Goal: Information Seeking & Learning: Learn about a topic

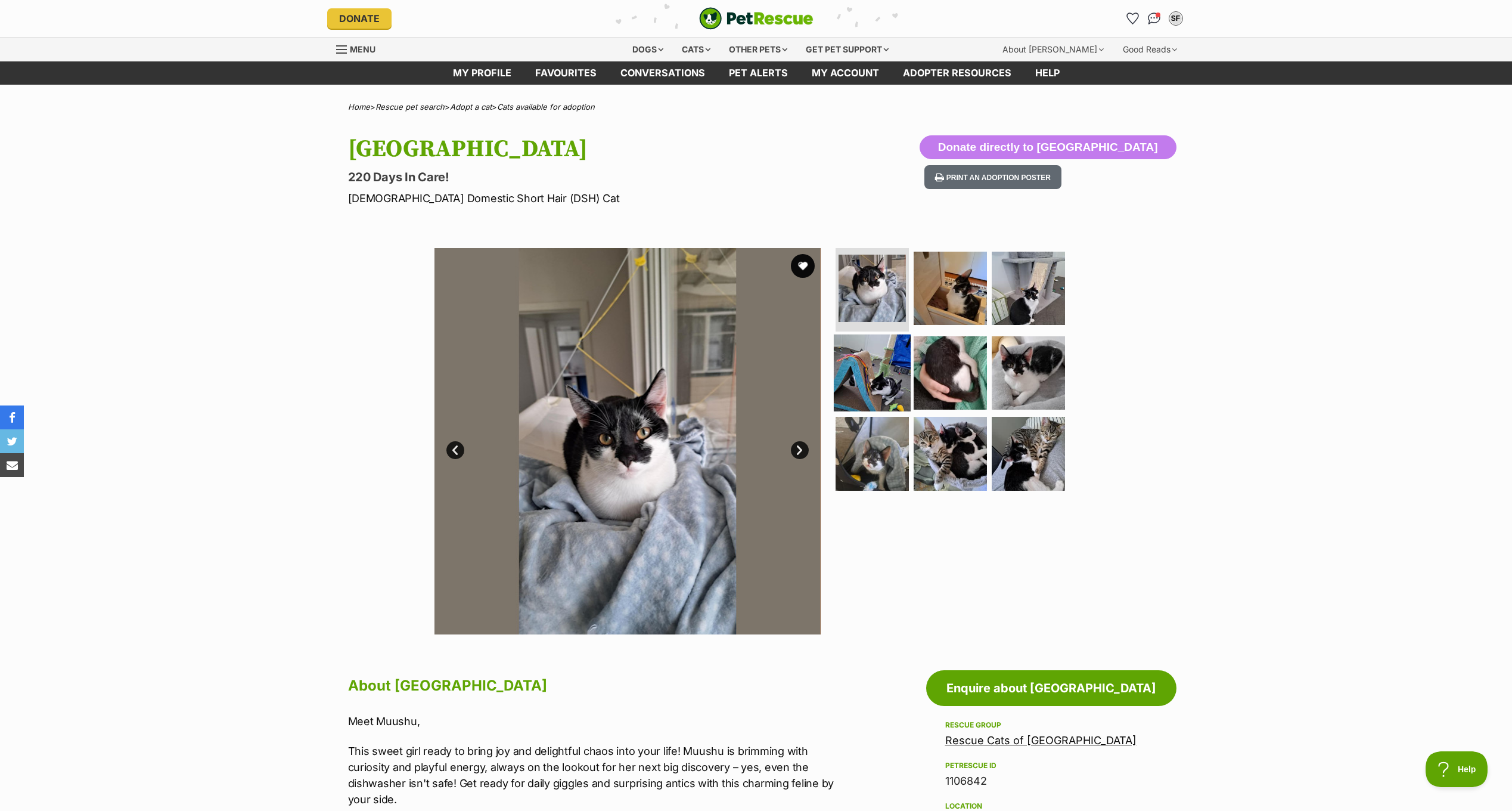
drag, startPoint x: 1031, startPoint y: 390, endPoint x: 883, endPoint y: 357, distance: 151.6
click at [1031, 390] on img at bounding box center [1028, 372] width 73 height 73
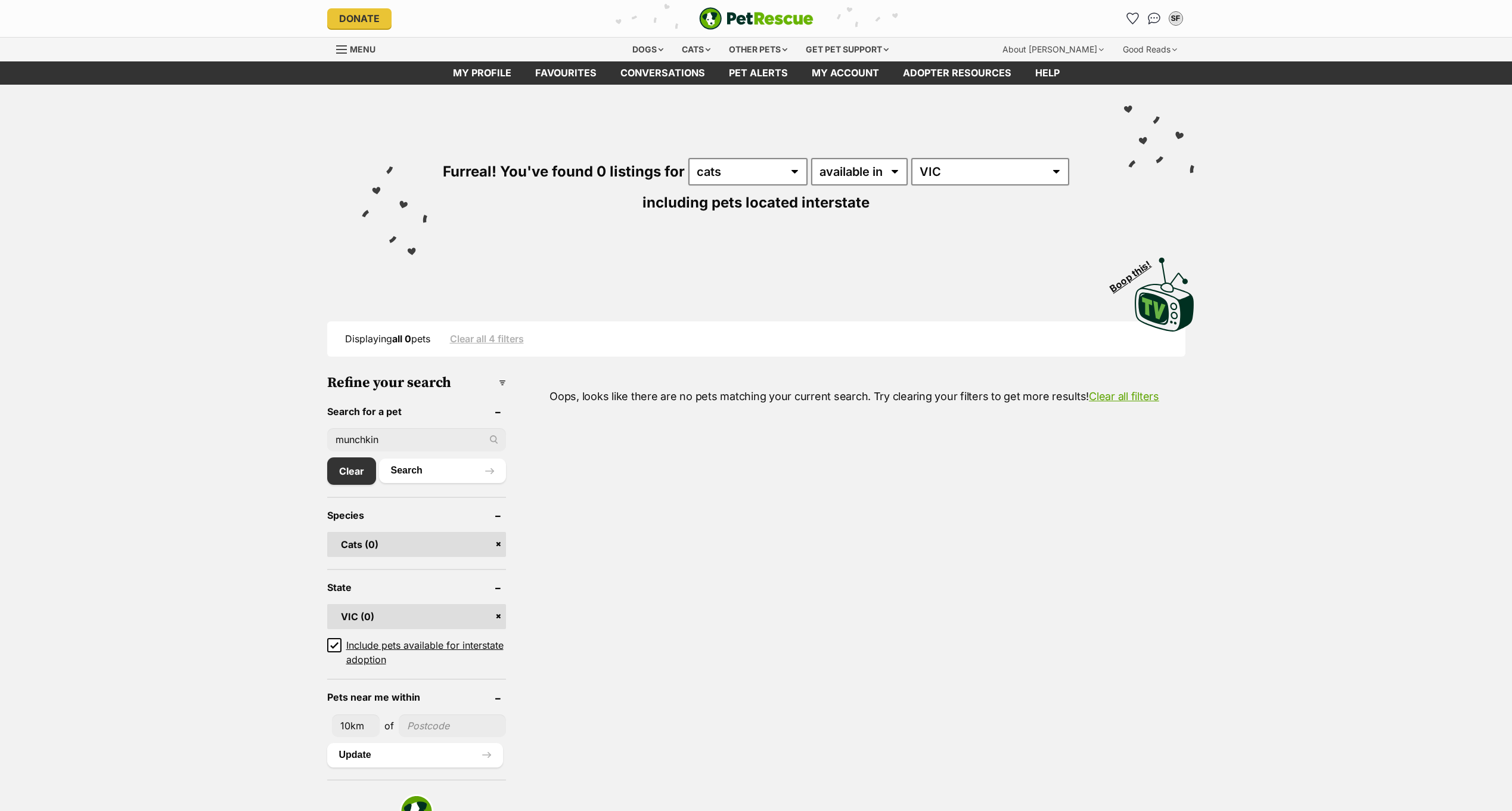
scroll to position [241, 0]
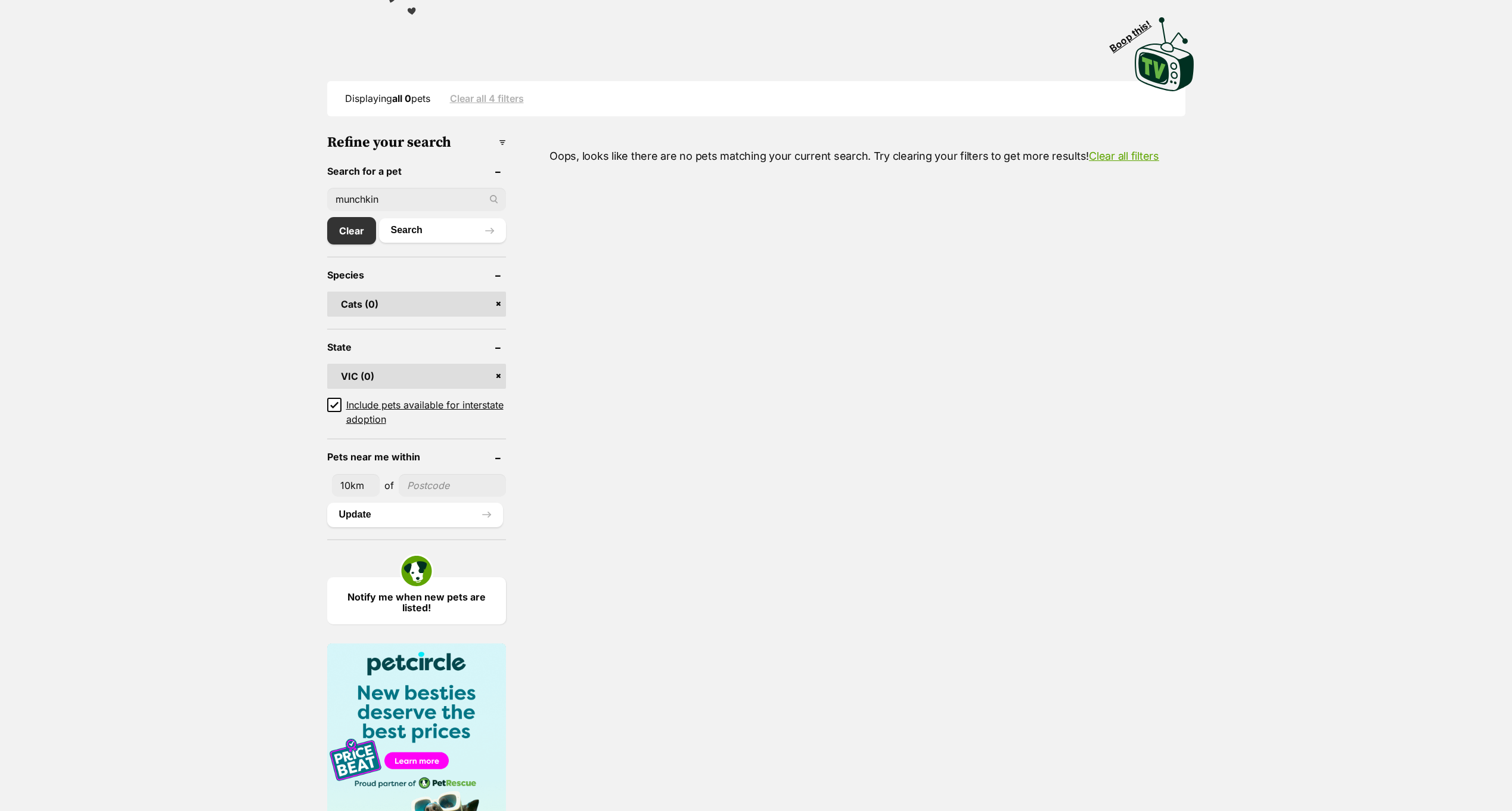
click at [442, 199] on input "munchkin" at bounding box center [416, 199] width 179 height 22
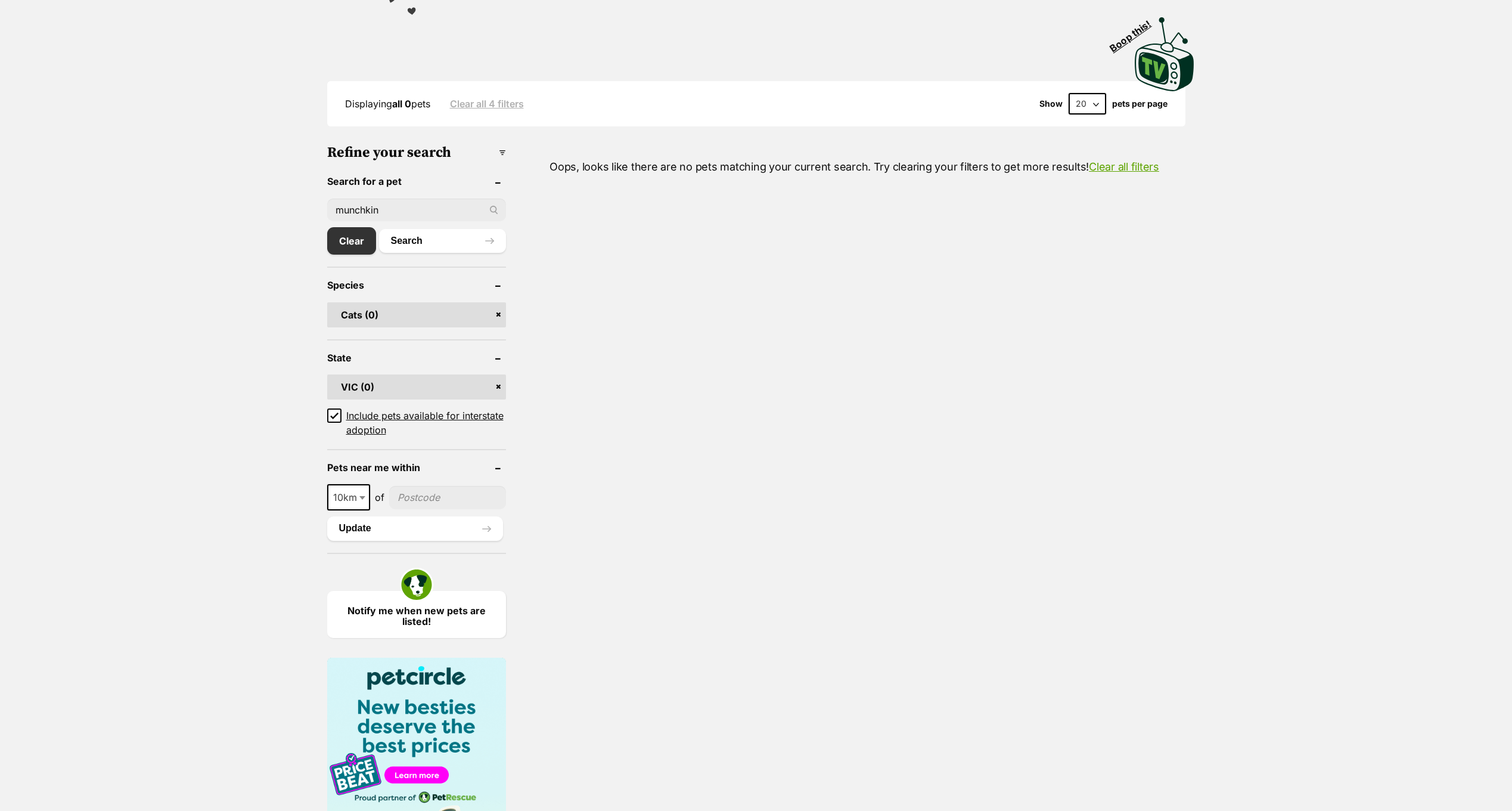
type input "muushu"
click at [379, 229] on button "Search" at bounding box center [442, 241] width 127 height 24
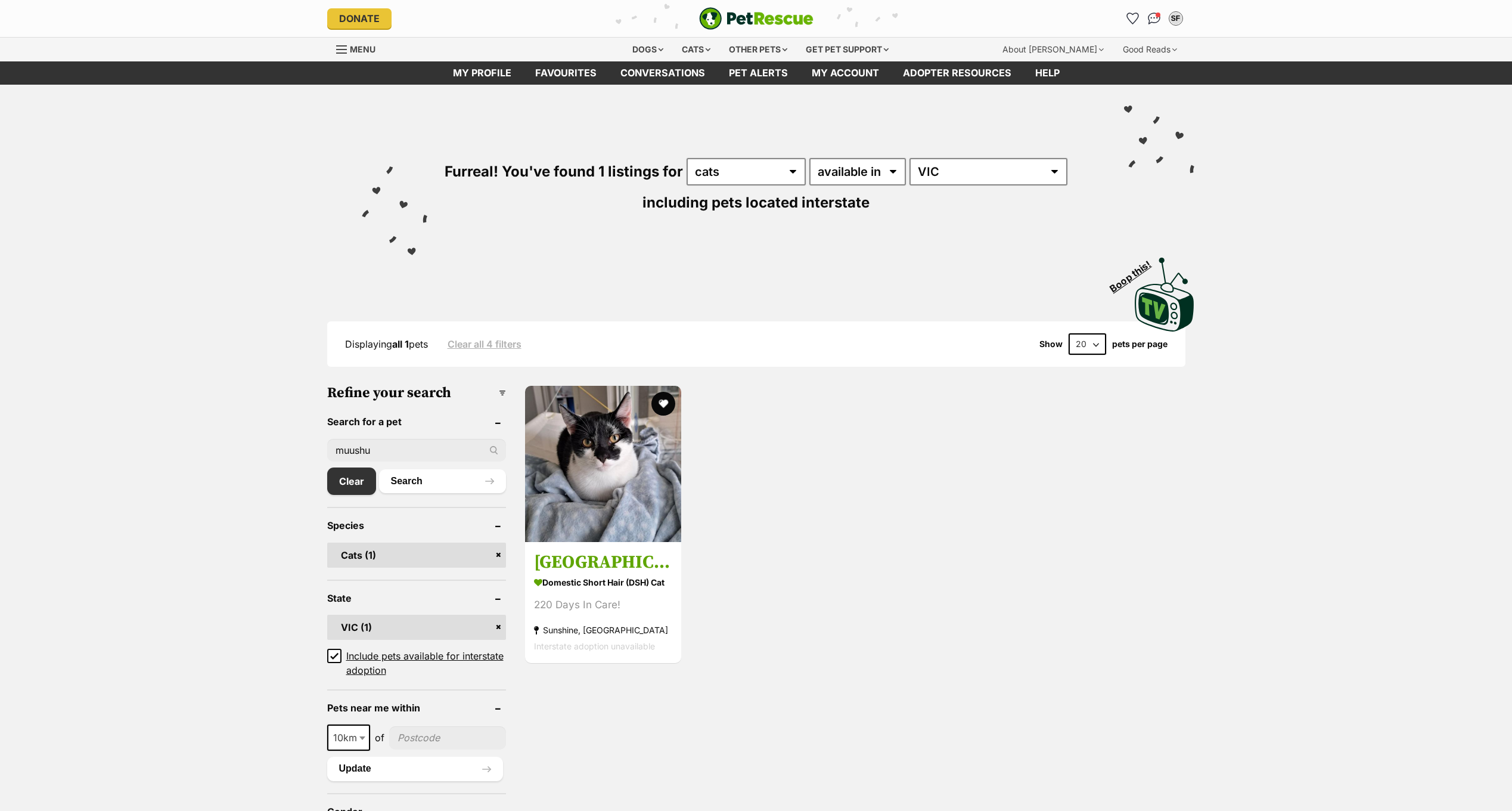
click at [403, 448] on input "muushu" at bounding box center [416, 450] width 179 height 22
click at [403, 448] on input "text" at bounding box center [416, 450] width 179 height 22
type input "munchkin"
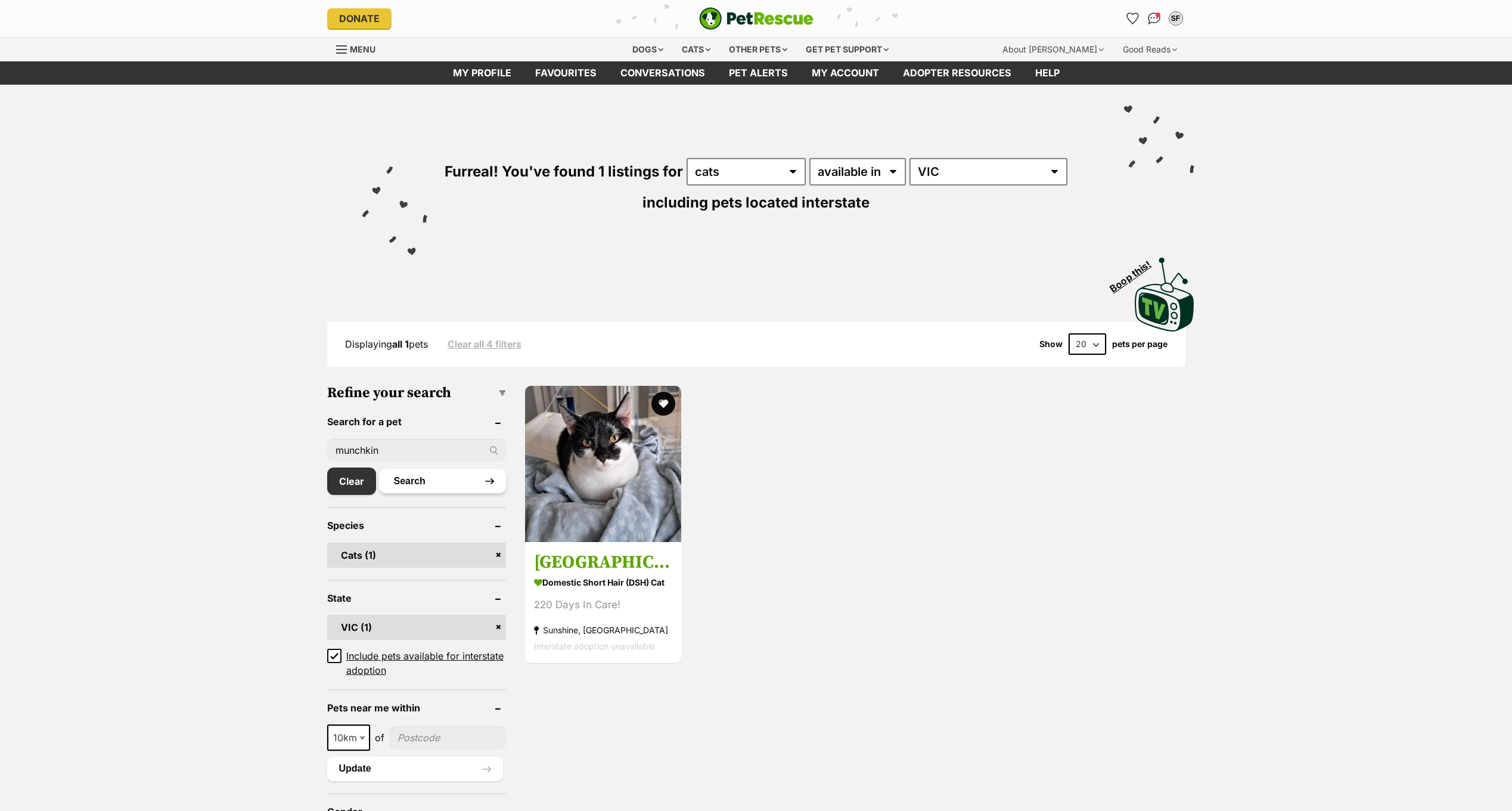
click at [416, 486] on button "Search" at bounding box center [442, 481] width 127 height 24
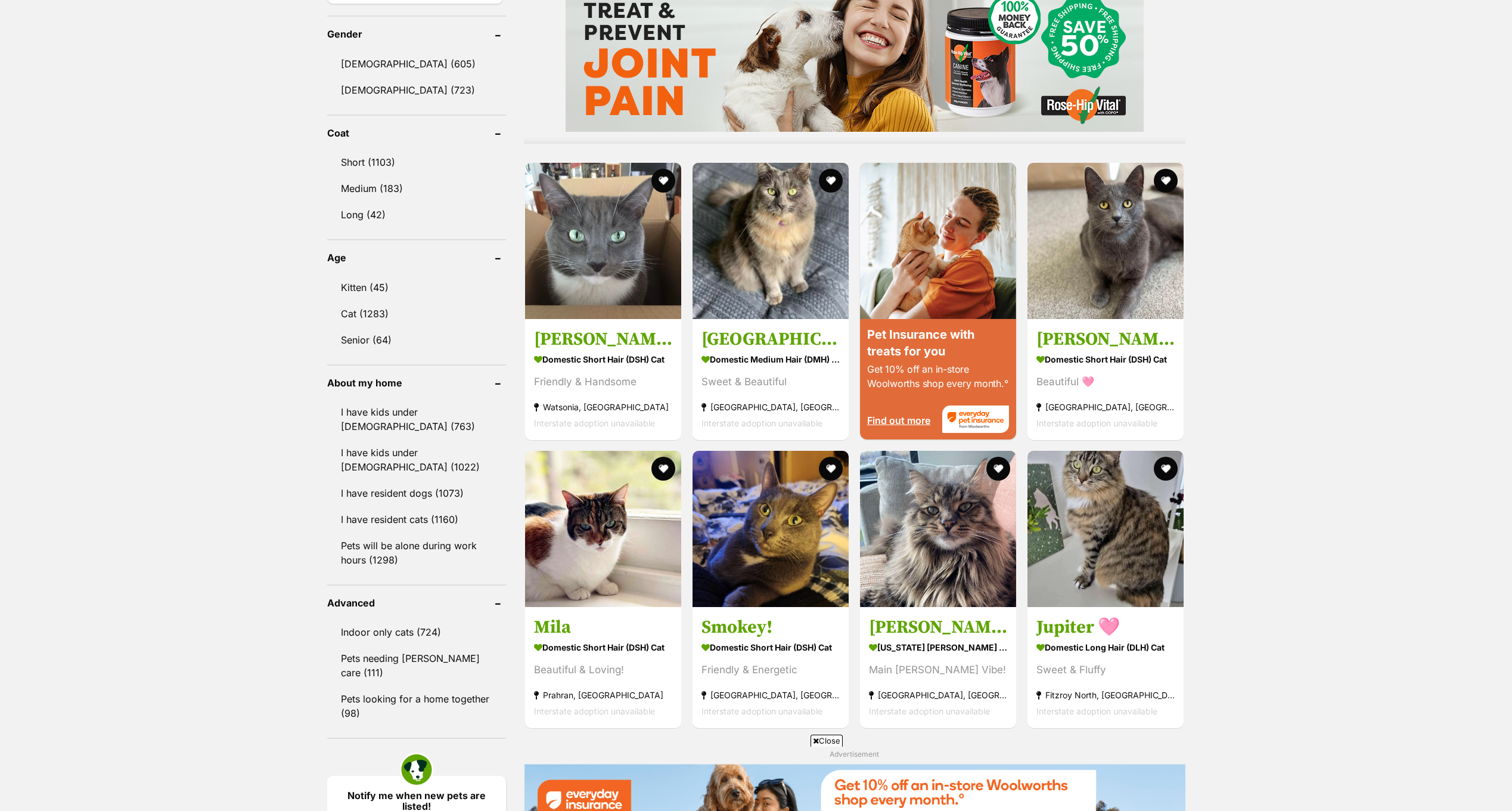
scroll to position [596, 0]
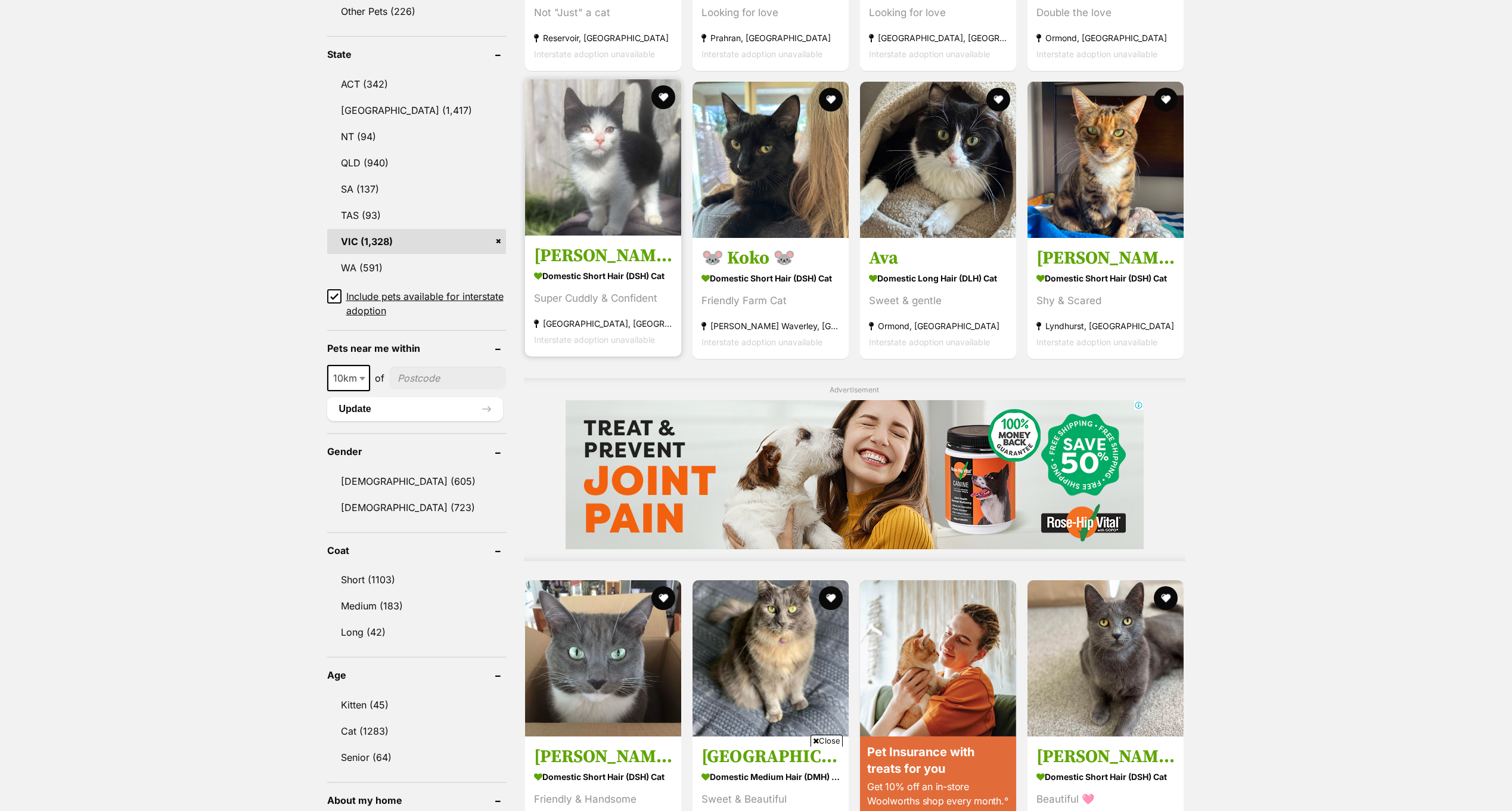
click at [609, 186] on img at bounding box center [602, 157] width 156 height 156
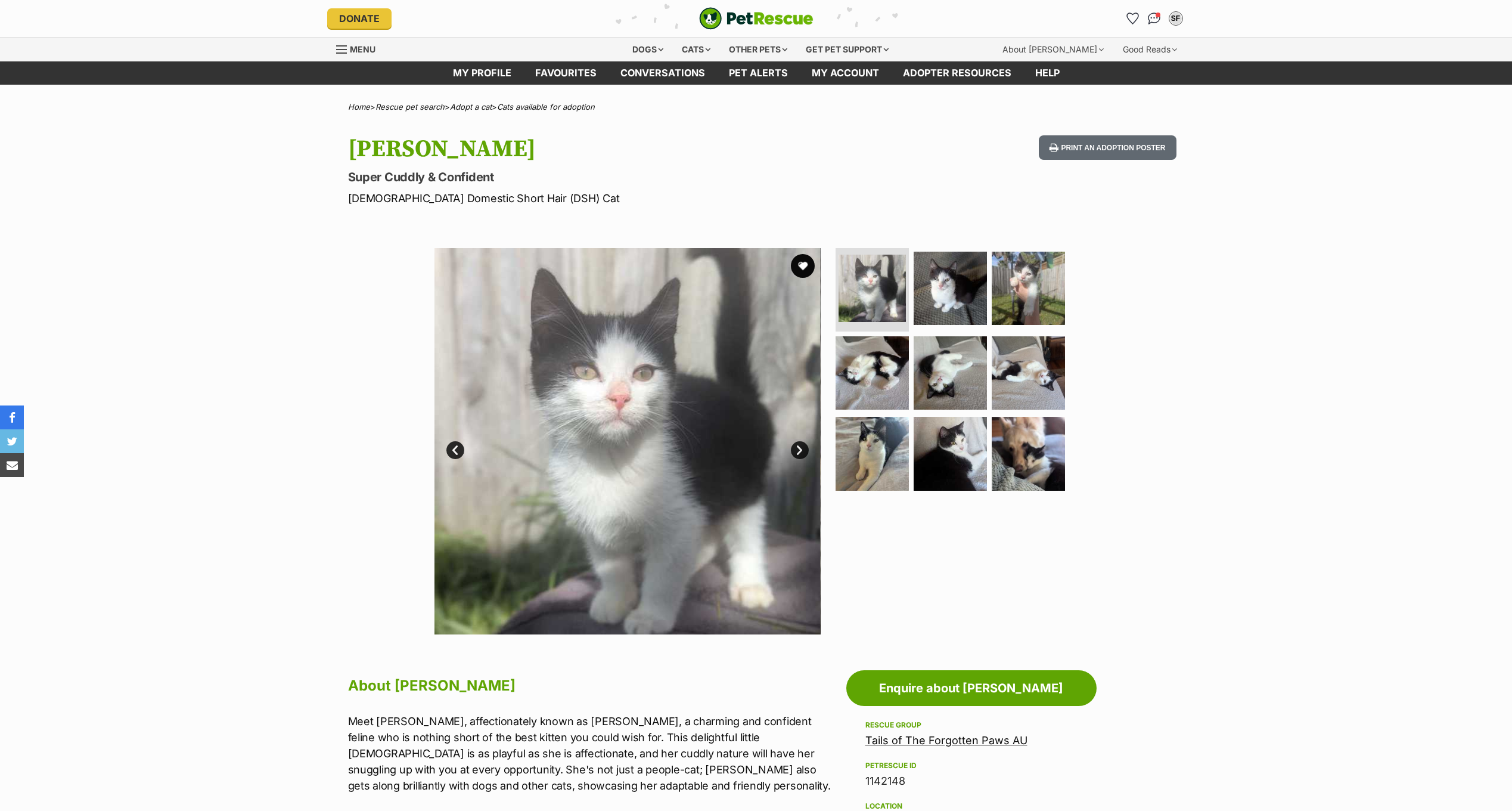
click at [799, 446] on link "Next" at bounding box center [799, 450] width 18 height 18
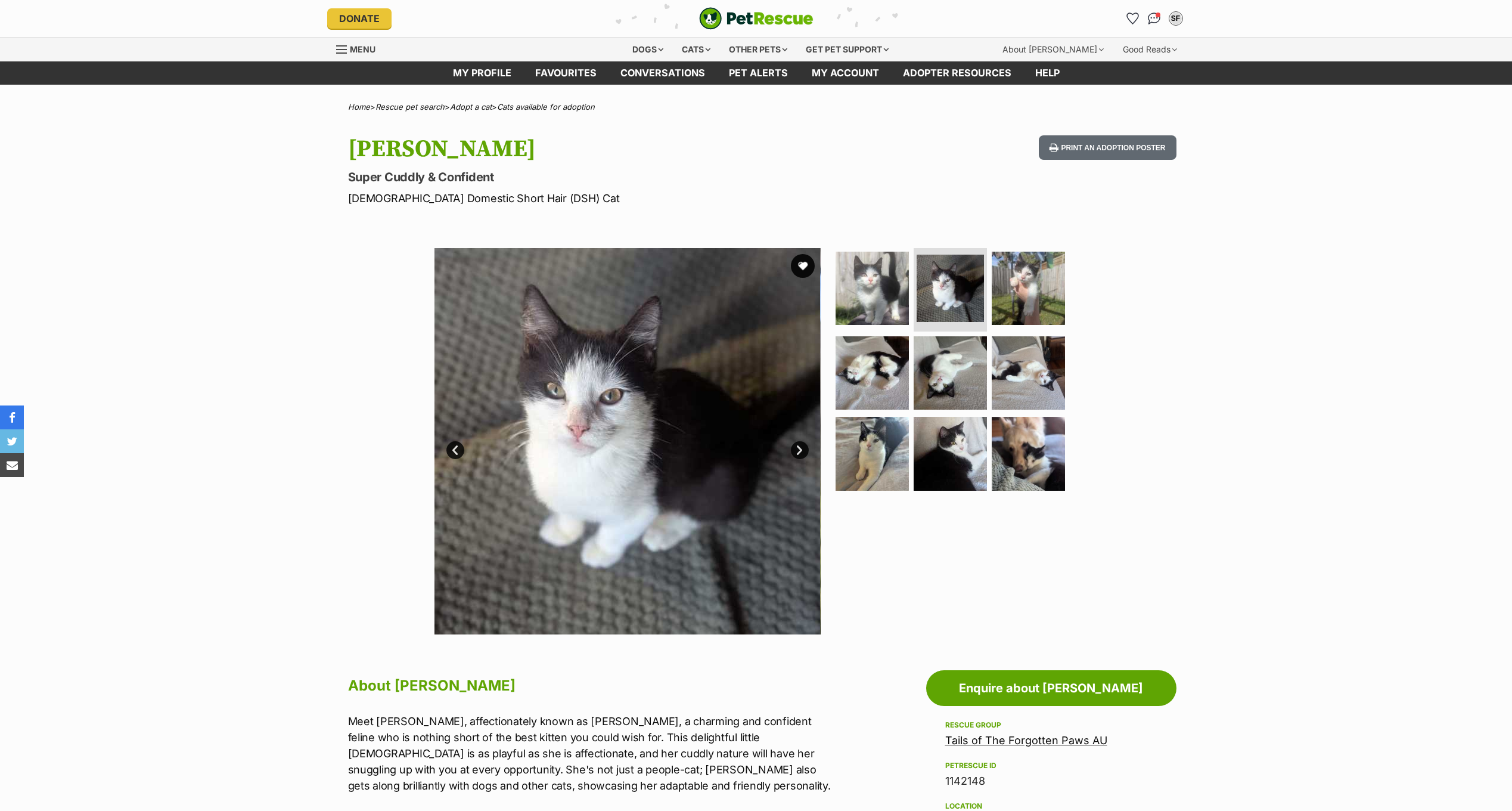
click at [799, 446] on link "Next" at bounding box center [799, 450] width 18 height 18
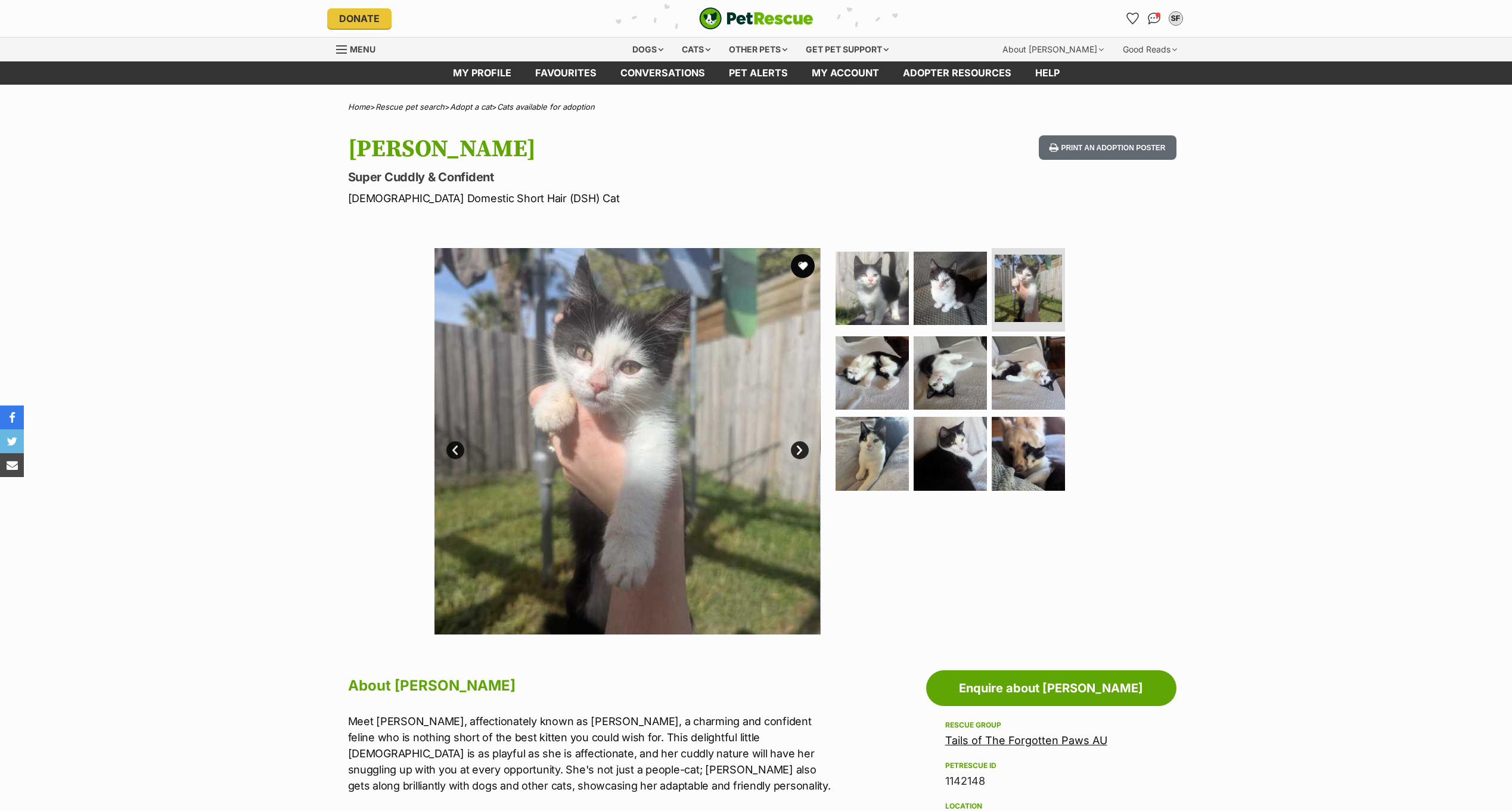
click at [799, 446] on link "Next" at bounding box center [799, 450] width 18 height 18
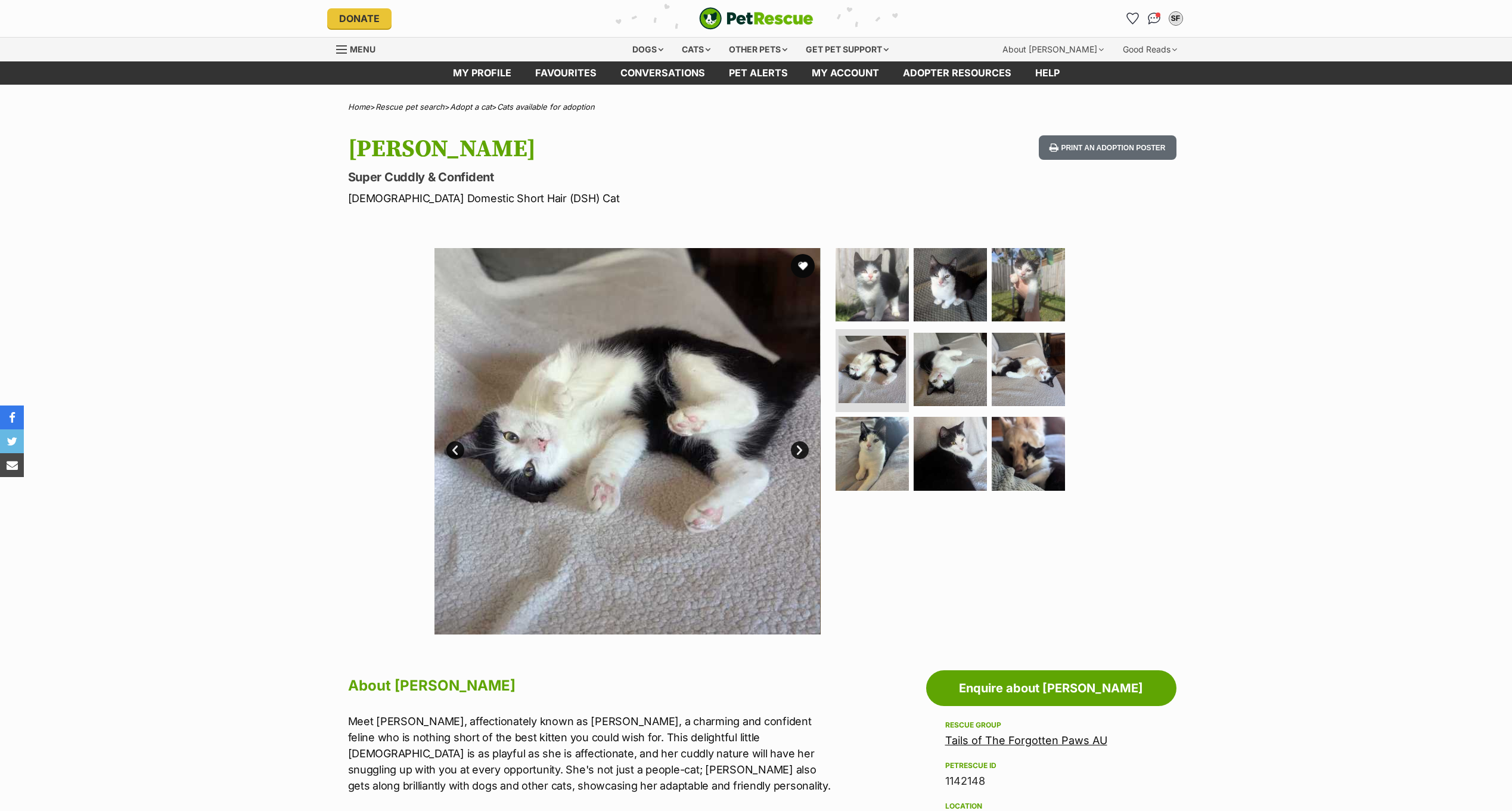
click at [799, 446] on link "Next" at bounding box center [799, 450] width 18 height 18
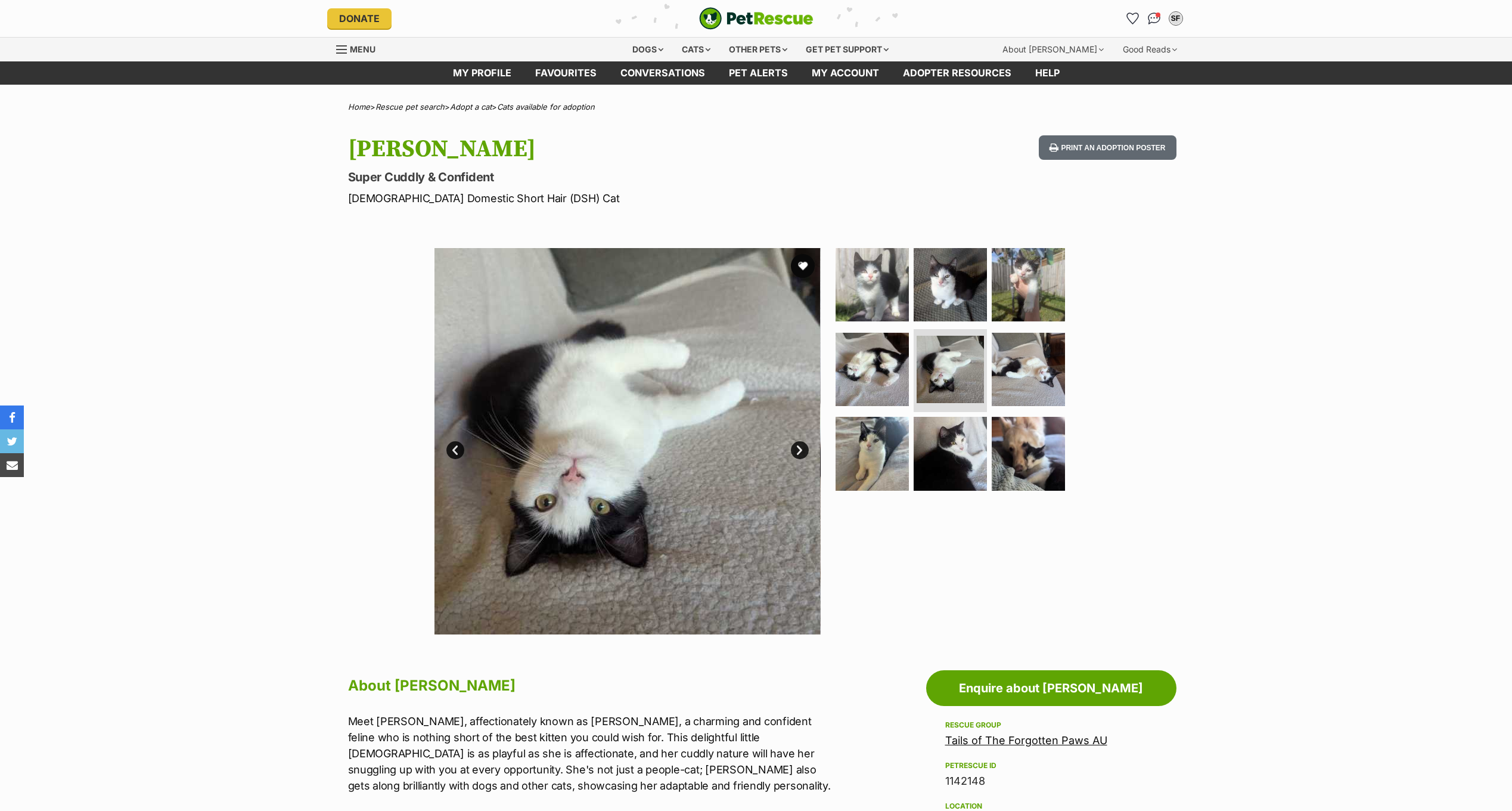
click at [799, 446] on link "Next" at bounding box center [799, 450] width 18 height 18
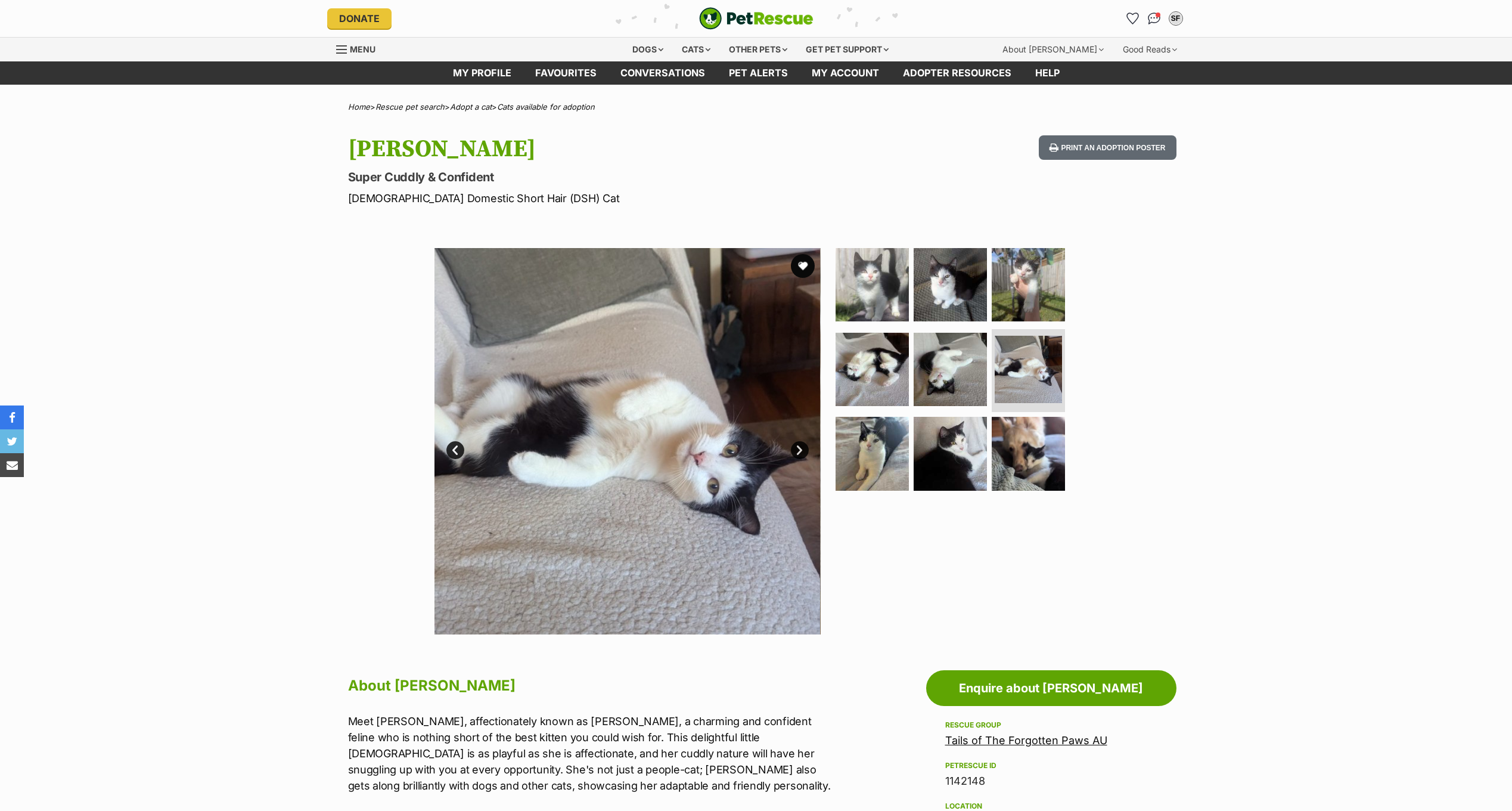
click at [799, 446] on link "Next" at bounding box center [799, 450] width 18 height 18
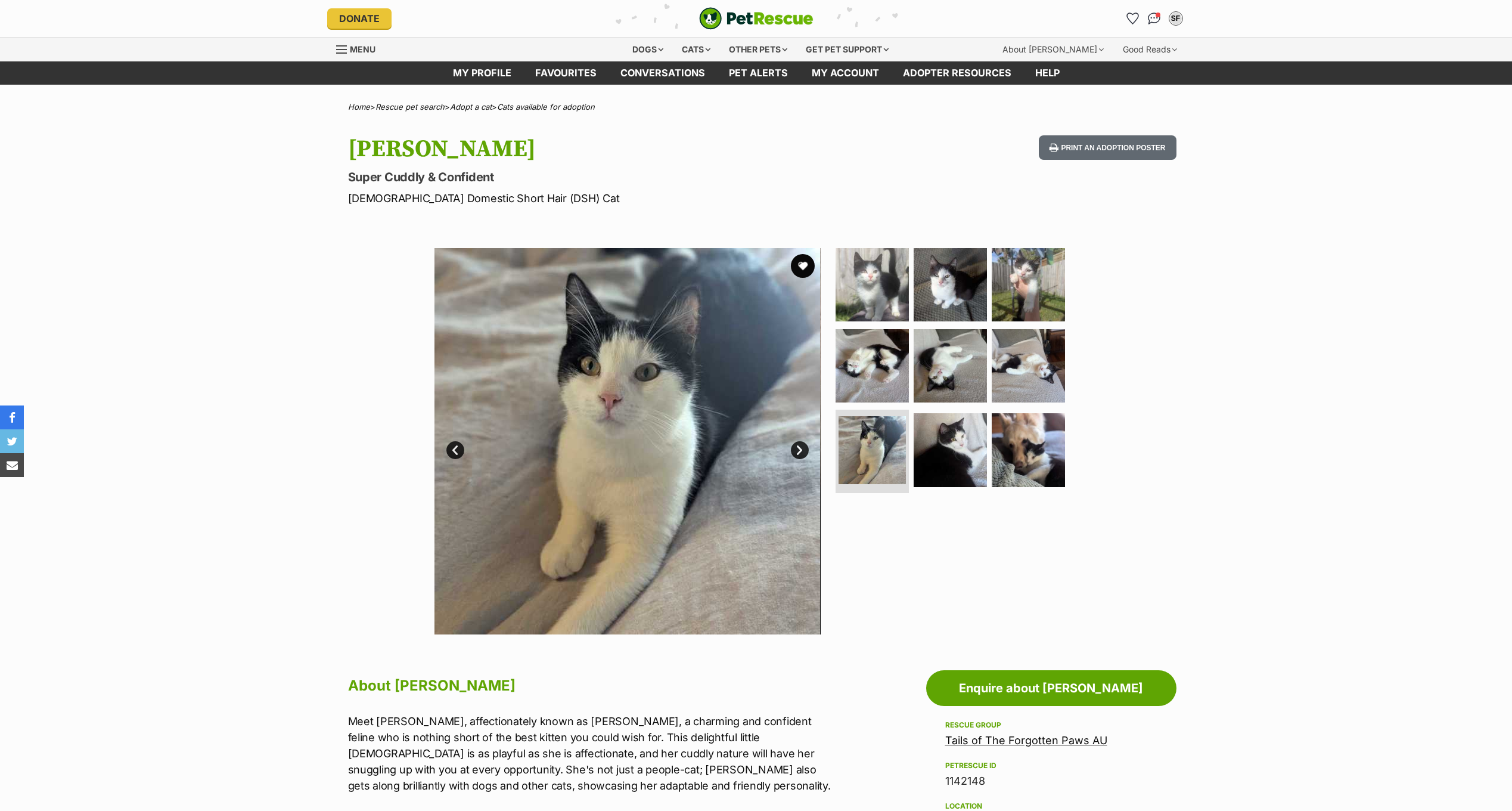
click at [799, 446] on link "Next" at bounding box center [799, 450] width 18 height 18
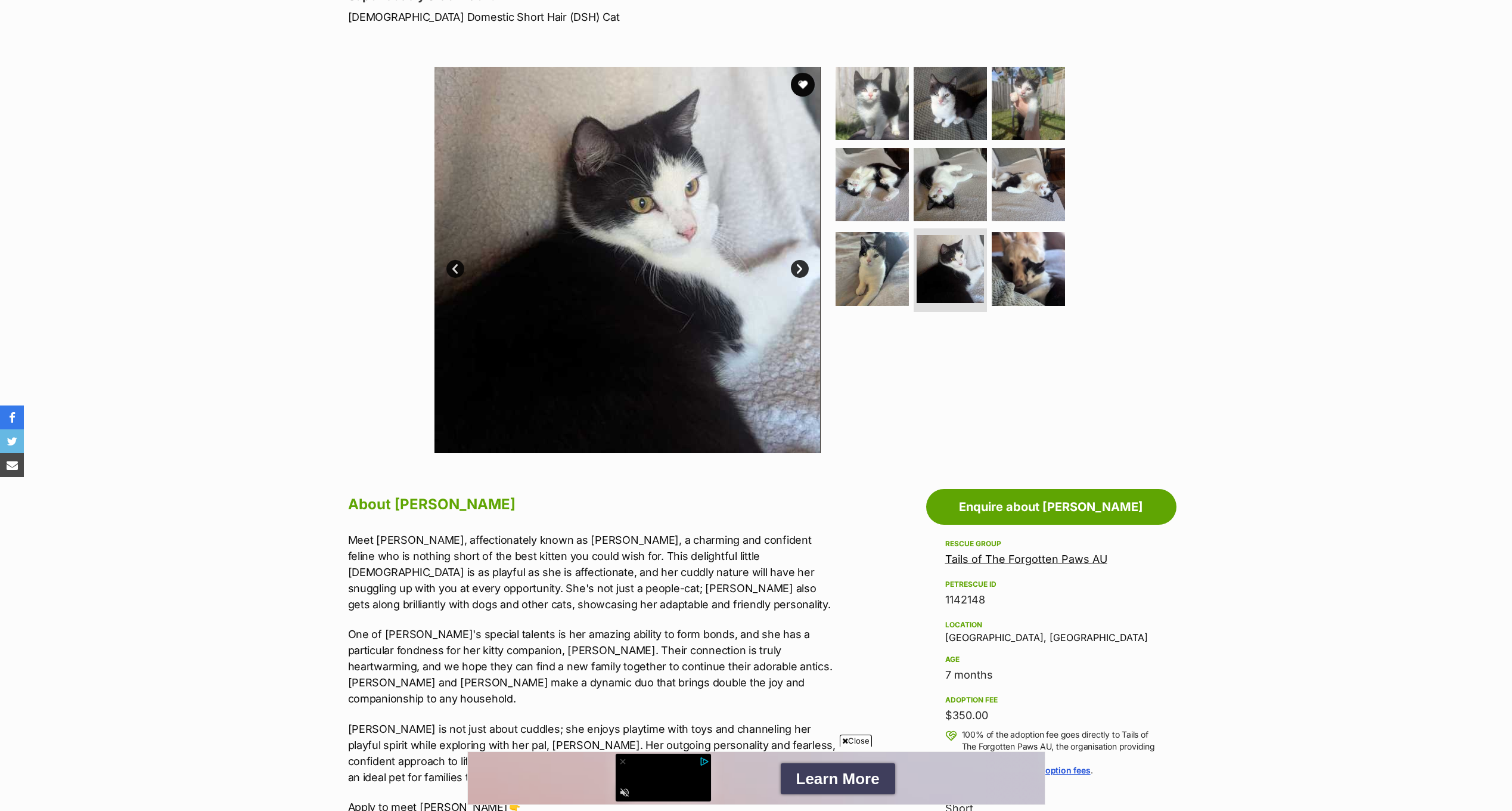
scroll to position [119, 0]
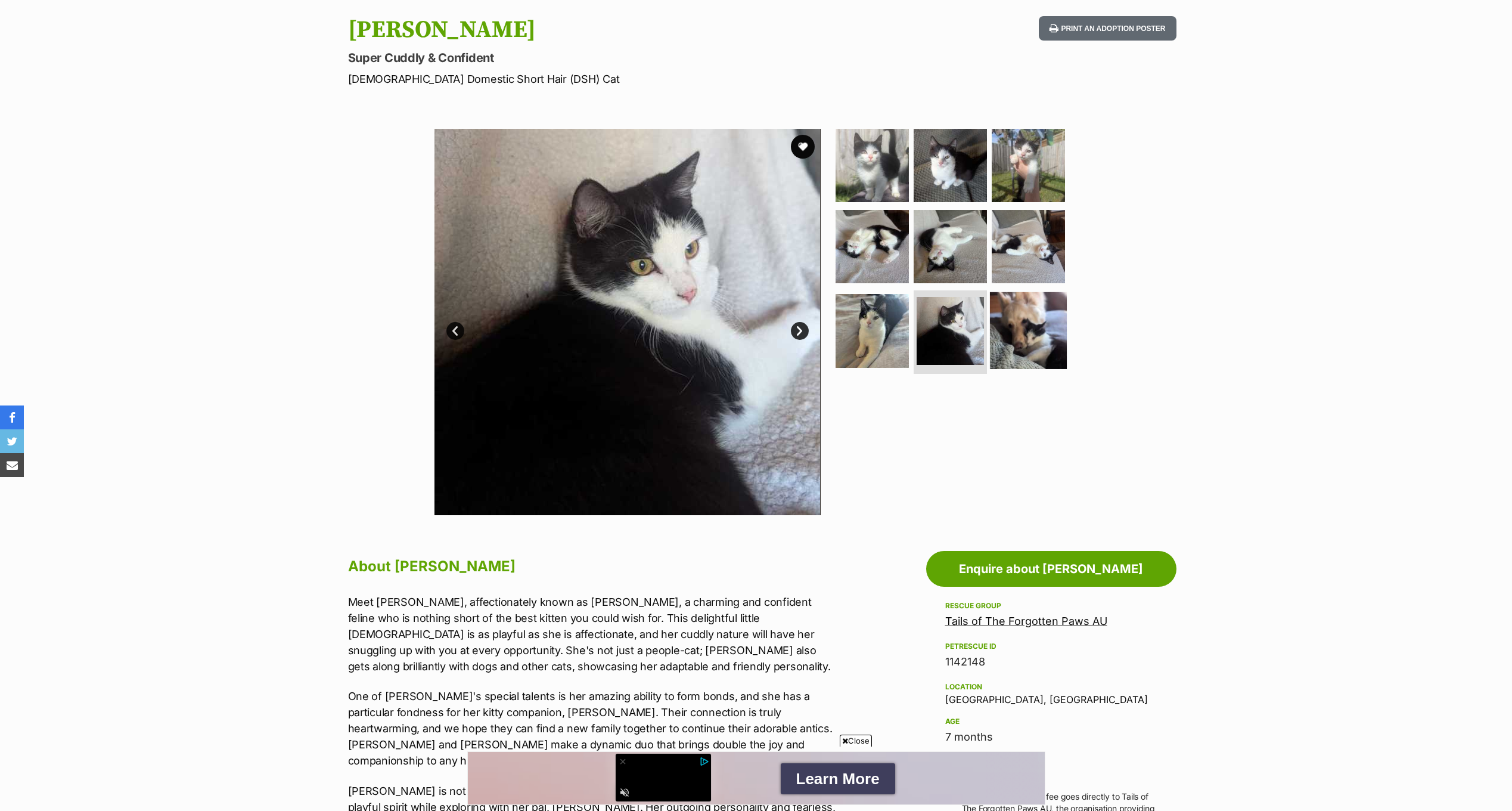
click at [1032, 312] on img at bounding box center [1028, 331] width 77 height 77
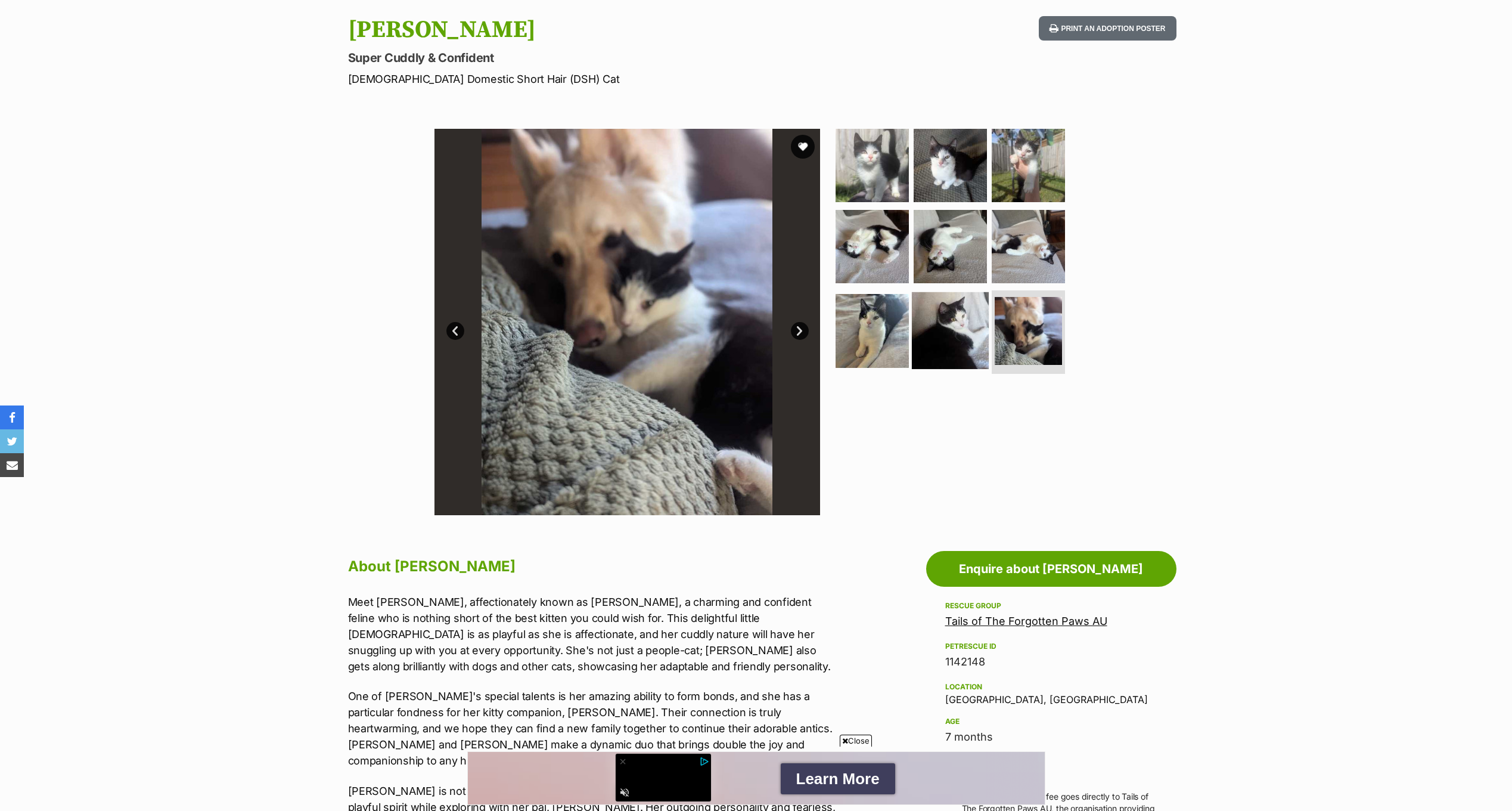
click at [958, 320] on img at bounding box center [950, 331] width 77 height 77
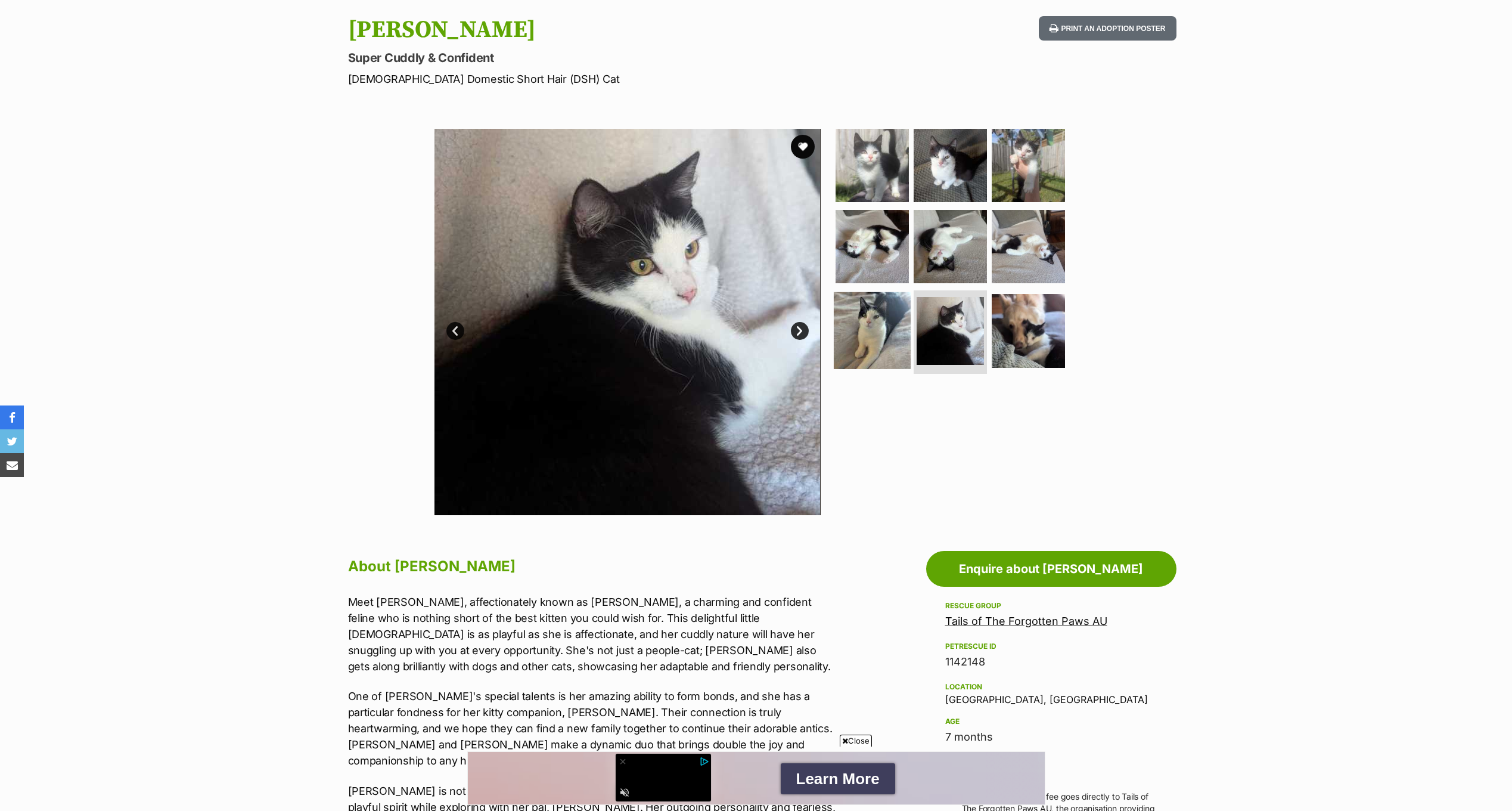
click at [874, 324] on img at bounding box center [872, 331] width 77 height 77
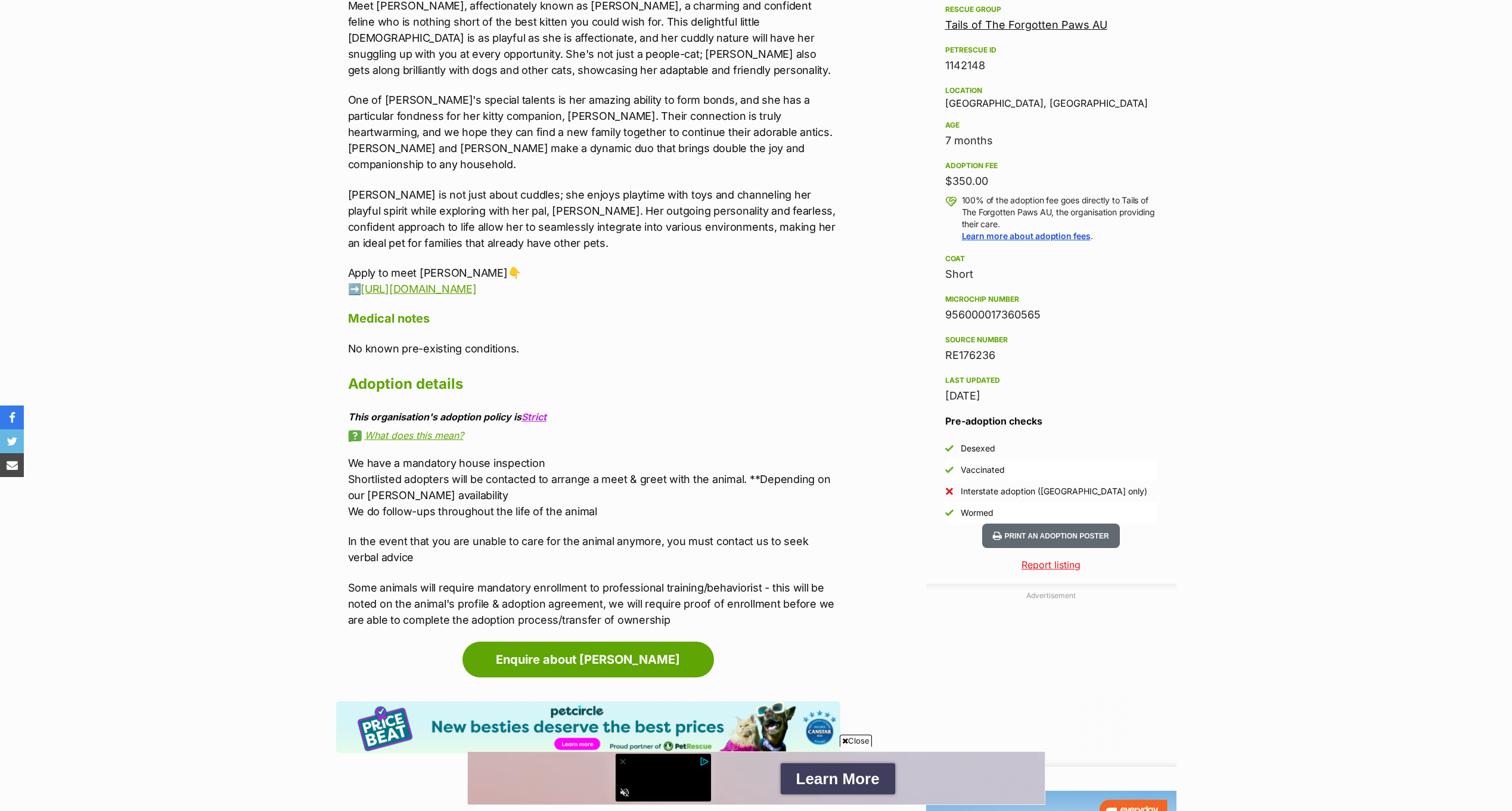
scroll to position [0, 0]
